Goal: Task Accomplishment & Management: Use online tool/utility

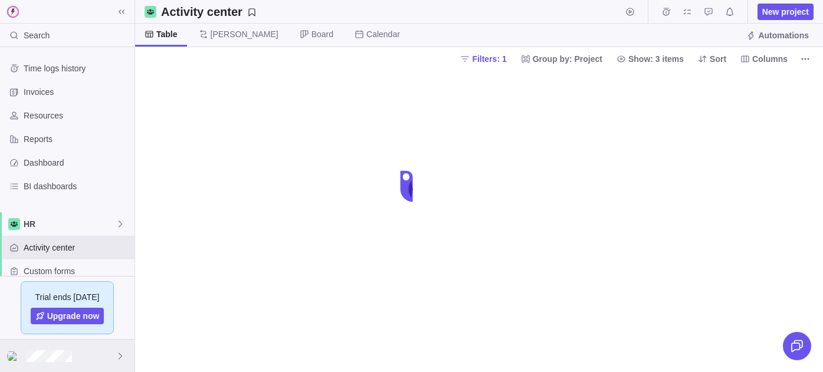
click at [53, 363] on div at bounding box center [67, 356] width 135 height 32
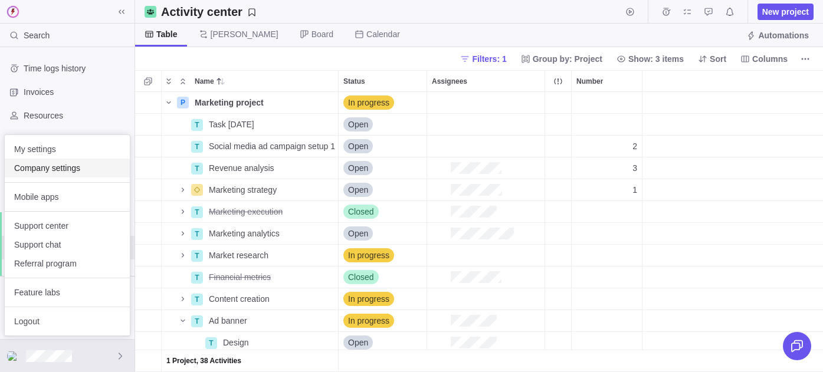
scroll to position [280, 688]
click at [50, 167] on span "Company settings" at bounding box center [67, 168] width 106 height 12
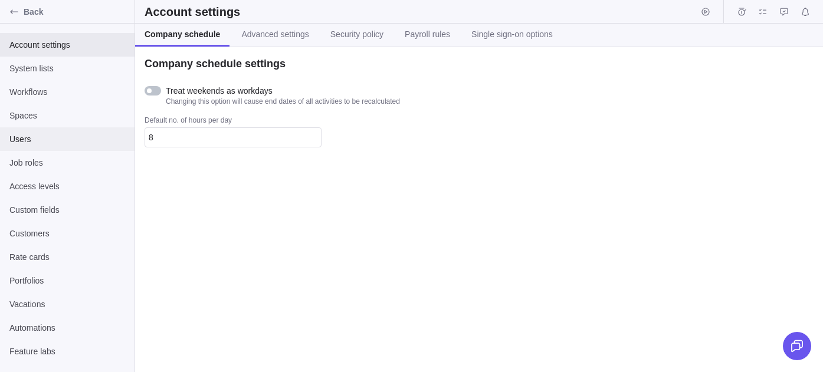
click at [27, 140] on span "Users" at bounding box center [67, 139] width 116 height 12
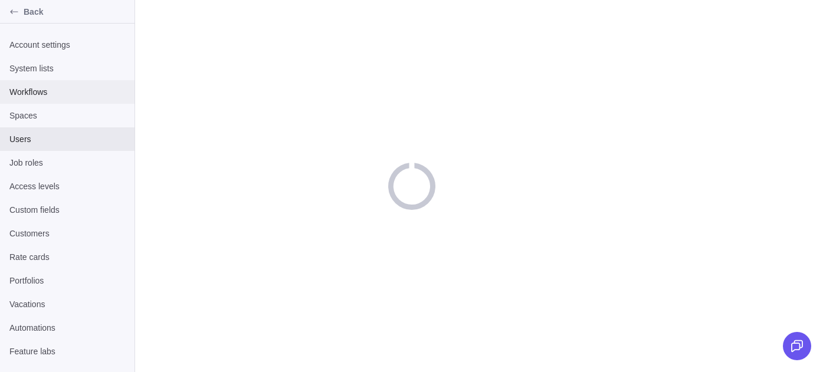
click at [44, 99] on div "Workflows" at bounding box center [67, 92] width 135 height 24
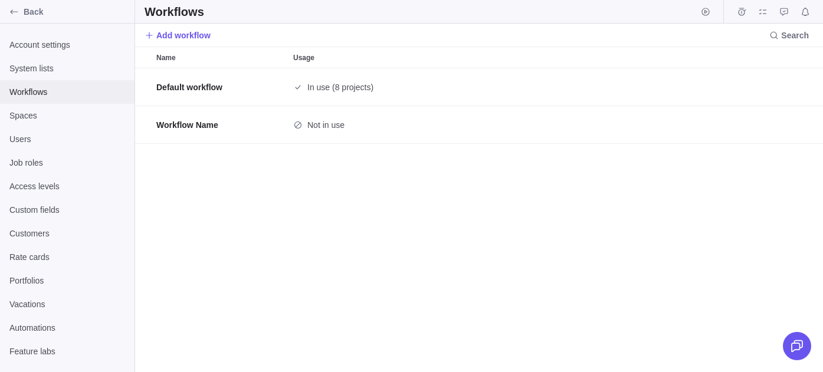
scroll to position [304, 688]
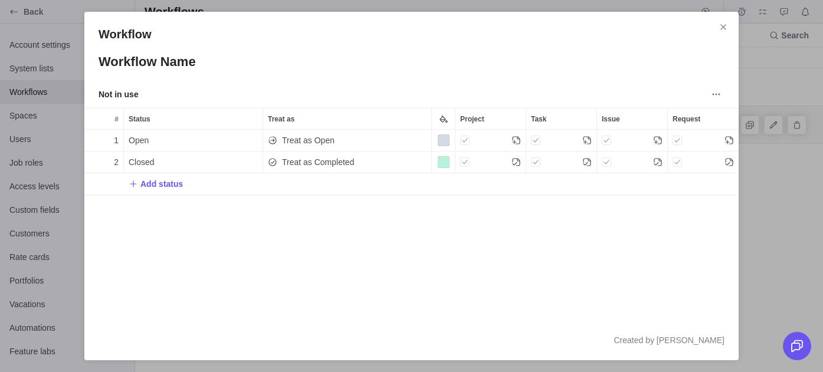
scroll to position [191, 654]
click at [190, 185] on div "Add status" at bounding box center [411, 183] width 654 height 21
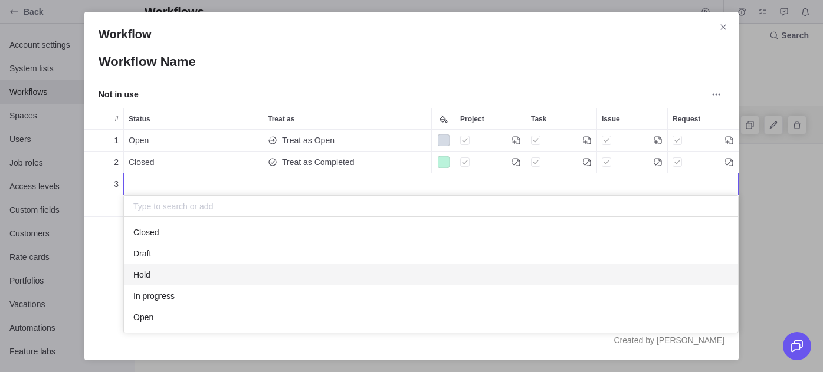
click at [144, 276] on span "Hold" at bounding box center [141, 275] width 17 height 12
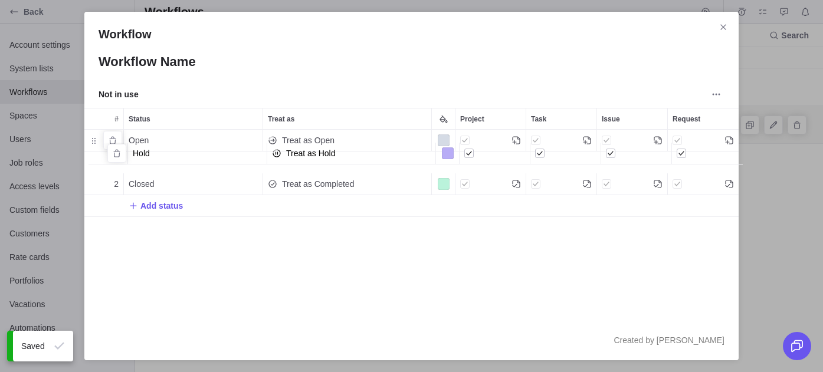
drag, startPoint x: 90, startPoint y: 182, endPoint x: 94, endPoint y: 148, distance: 33.9
click at [335, 160] on div "Treat as Hold" at bounding box center [347, 162] width 168 height 21
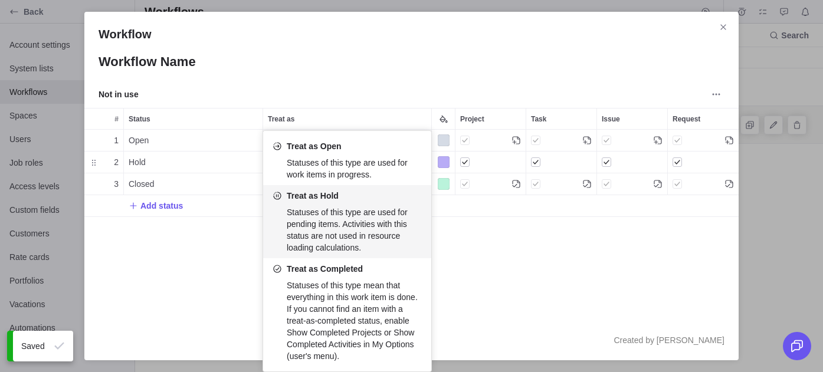
click at [220, 322] on div "Workflow Workflow Name Not in use # Status Treat as Project Task Issue Request …" at bounding box center [411, 186] width 823 height 372
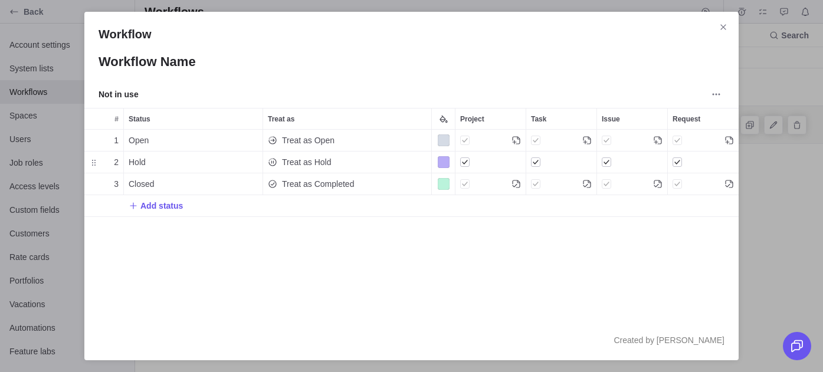
click at [403, 85] on div "Workflow Name" at bounding box center [411, 69] width 654 height 34
click at [722, 28] on icon "Close" at bounding box center [723, 26] width 9 height 9
